Goal: Information Seeking & Learning: Find specific fact

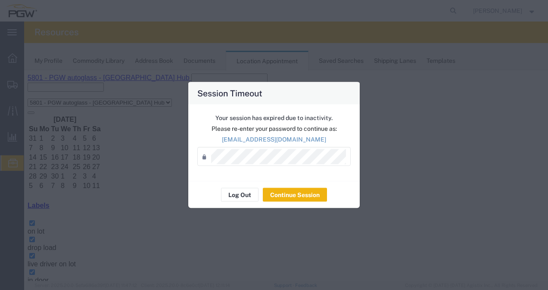
click at [269, 166] on div "Your session has expired due to inactivity. Please re-enter your password to co…" at bounding box center [274, 143] width 172 height 77
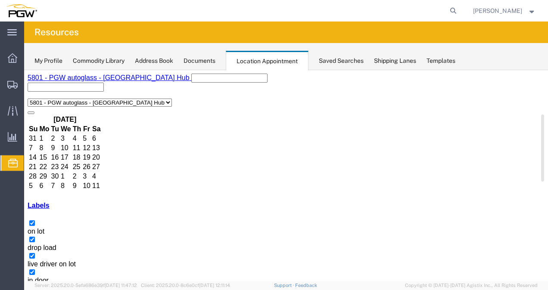
drag, startPoint x: 395, startPoint y: 201, endPoint x: 400, endPoint y: 195, distance: 8.0
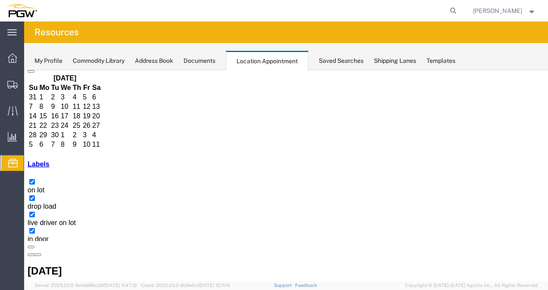
scroll to position [68, 0]
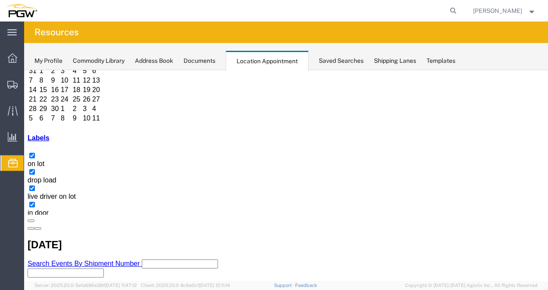
copy h3 "57026976"
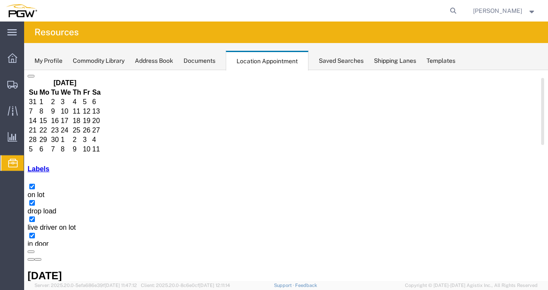
scroll to position [25, 0]
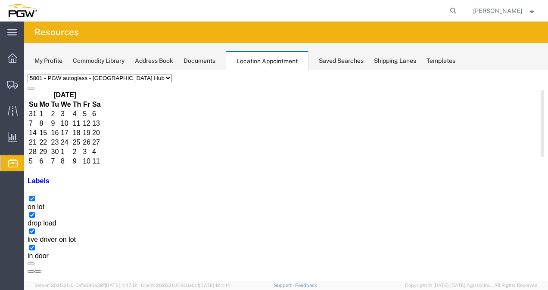
copy h3 "57026976"
